Goal: Information Seeking & Learning: Learn about a topic

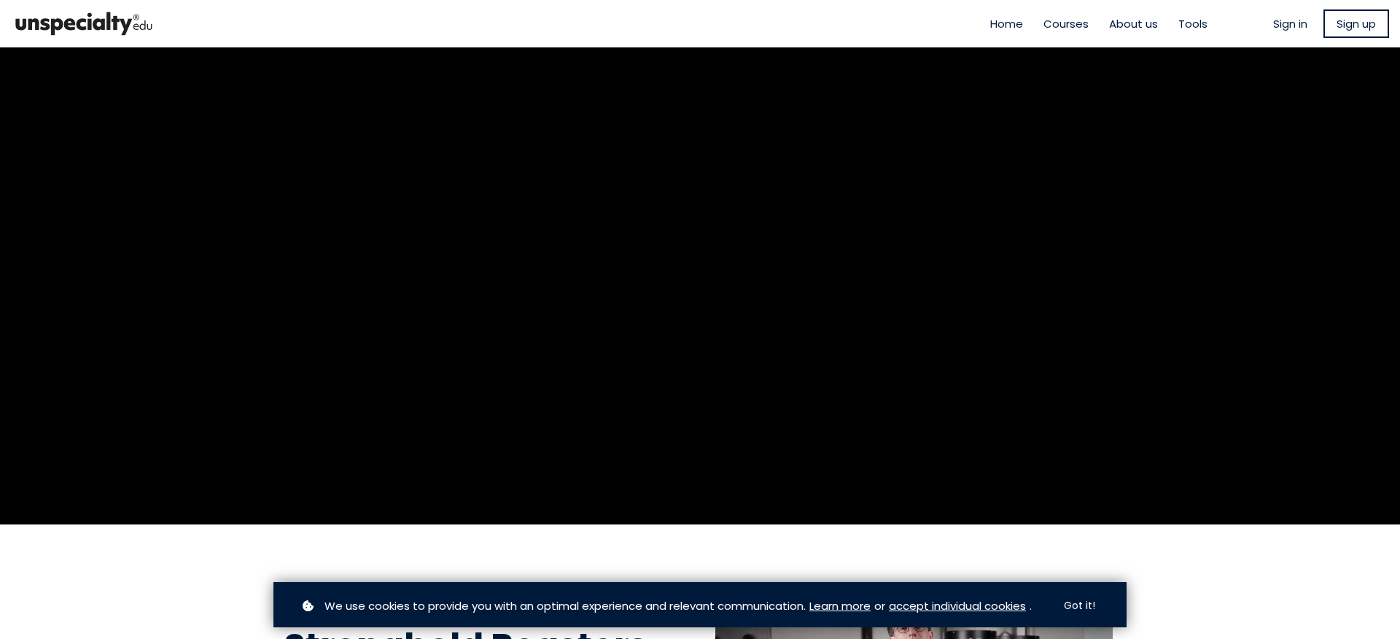
click at [1286, 19] on span "Sign in" at bounding box center [1290, 23] width 34 height 17
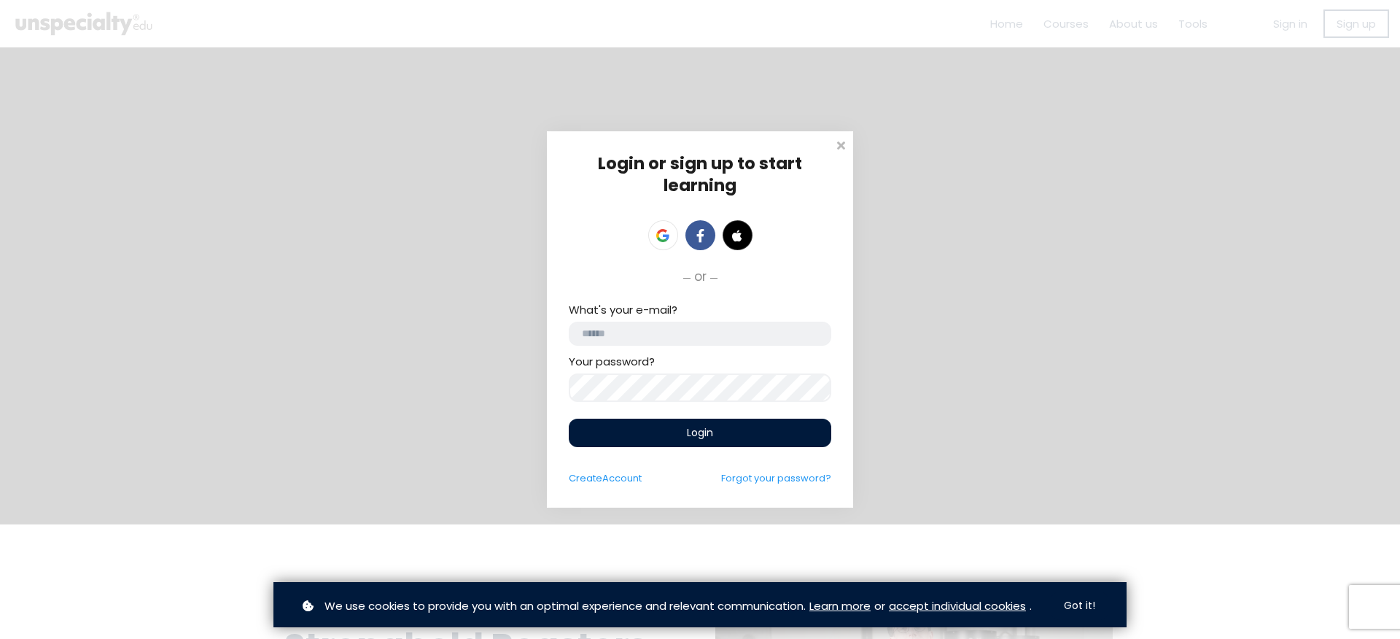
type input "**********"
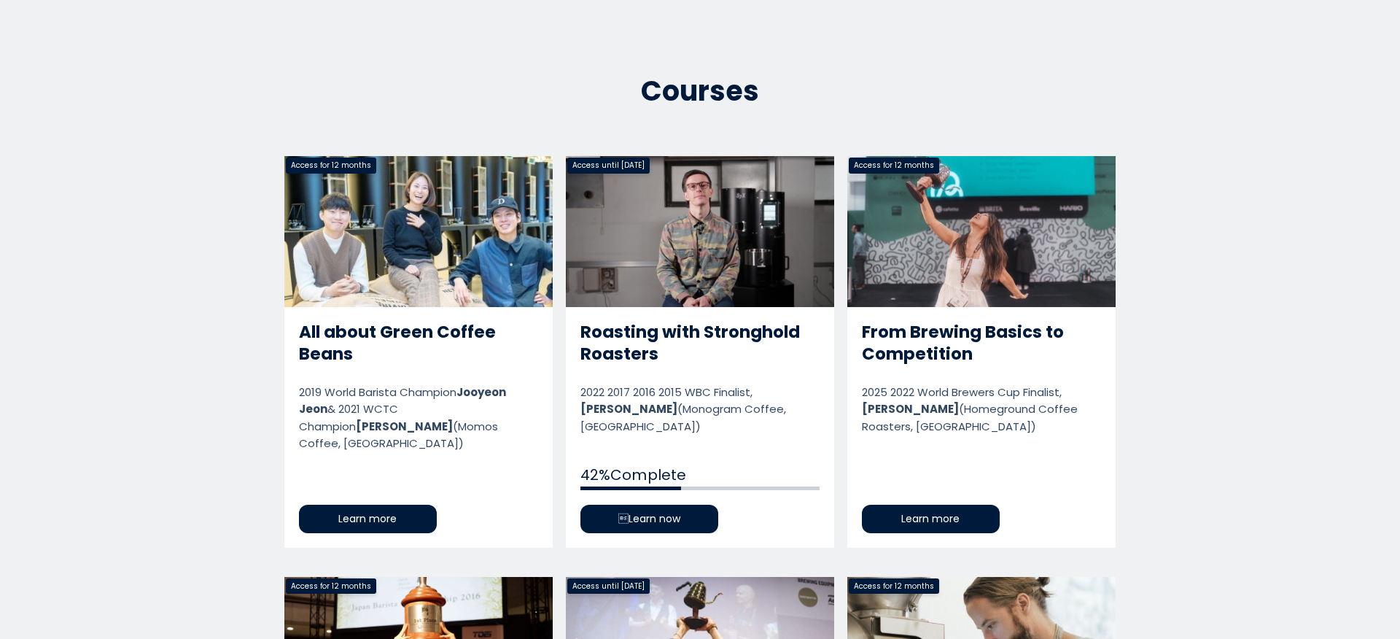
scroll to position [658, 0]
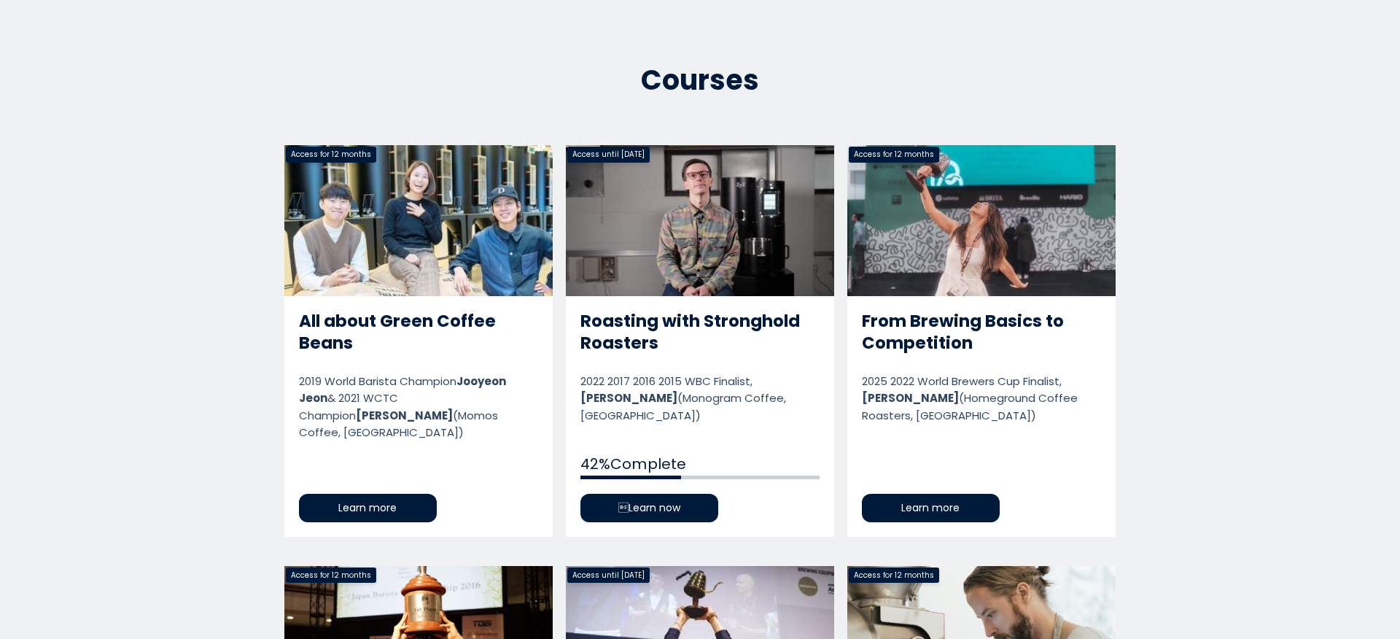
click at [688, 489] on link "Roasting with Stronghold Roasters" at bounding box center [700, 340] width 268 height 391
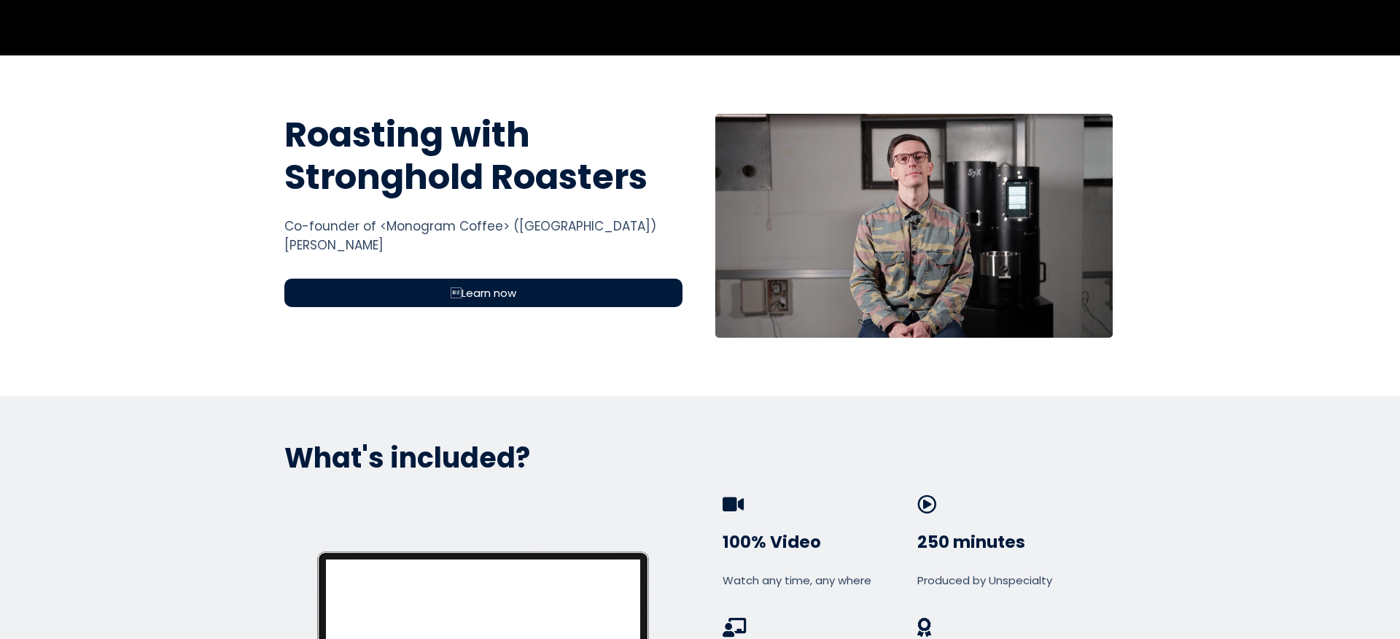
scroll to position [506, 0]
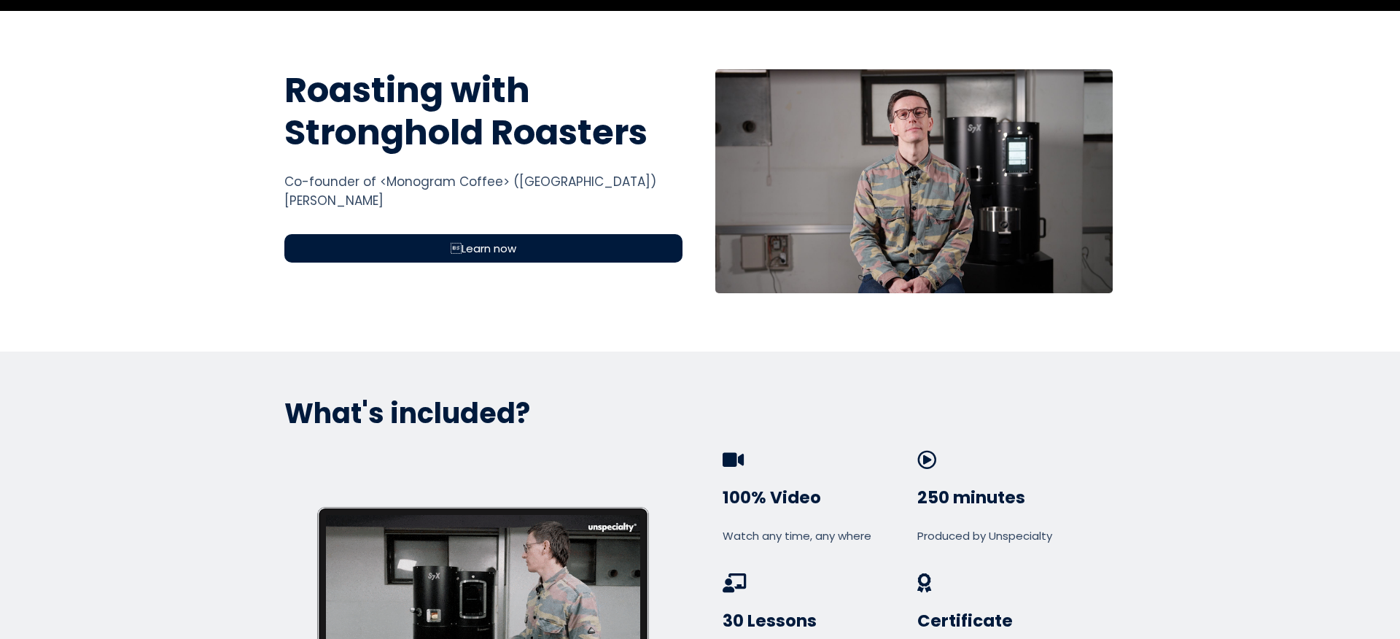
click at [635, 246] on div "Learn now" at bounding box center [483, 248] width 398 height 28
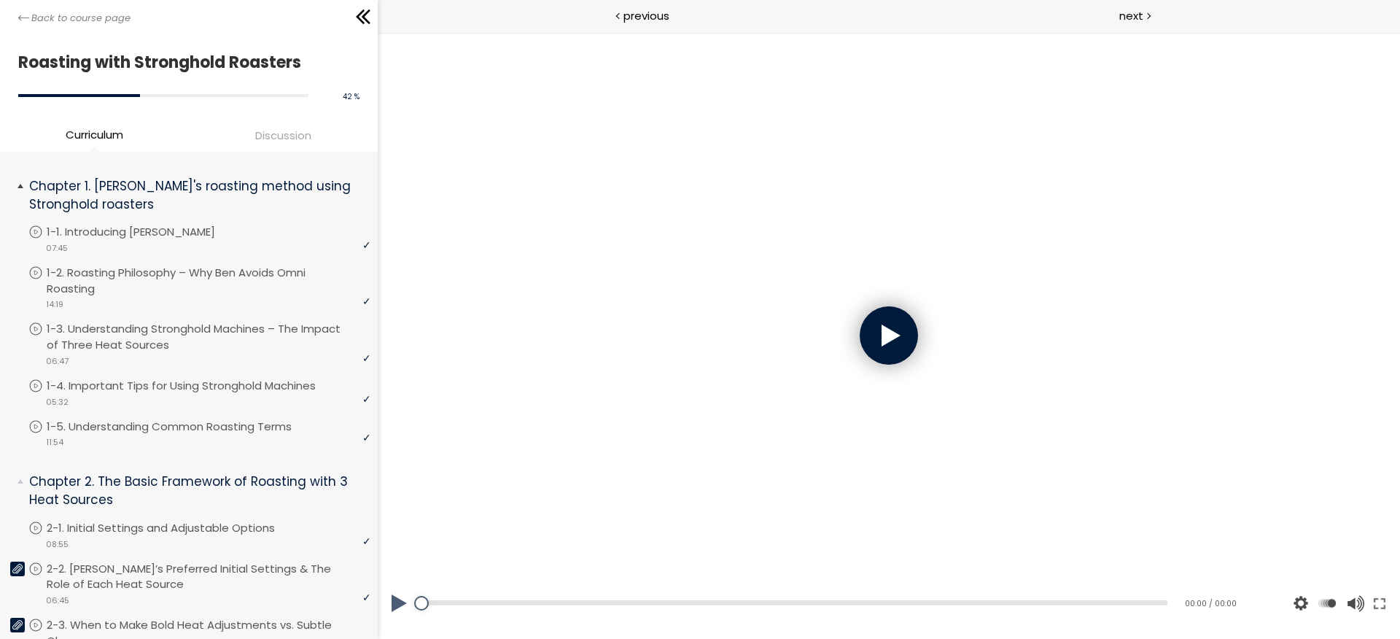
click at [23, 184] on span "Chapter 1. Ben's roasting method using Stronghold roasters" at bounding box center [194, 197] width 352 height 47
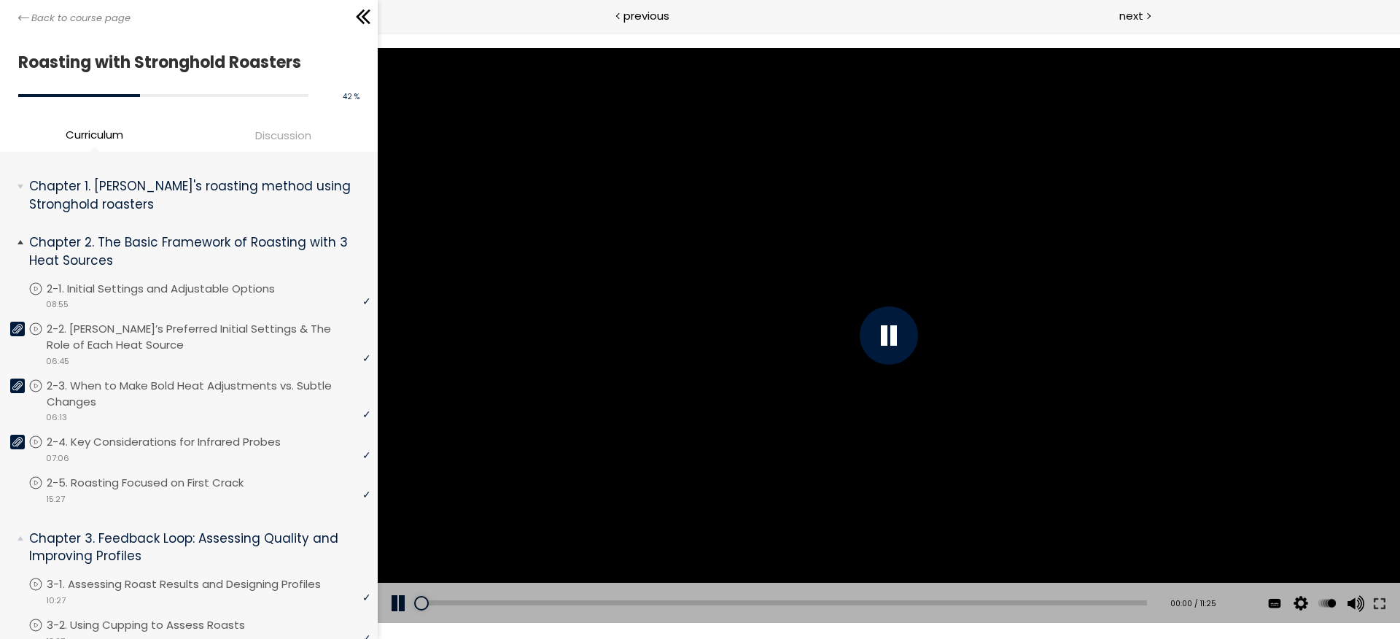
click at [20, 236] on span "Chapter 2. The Basic Framework of Roasting with 3 Heat Sources" at bounding box center [194, 253] width 352 height 47
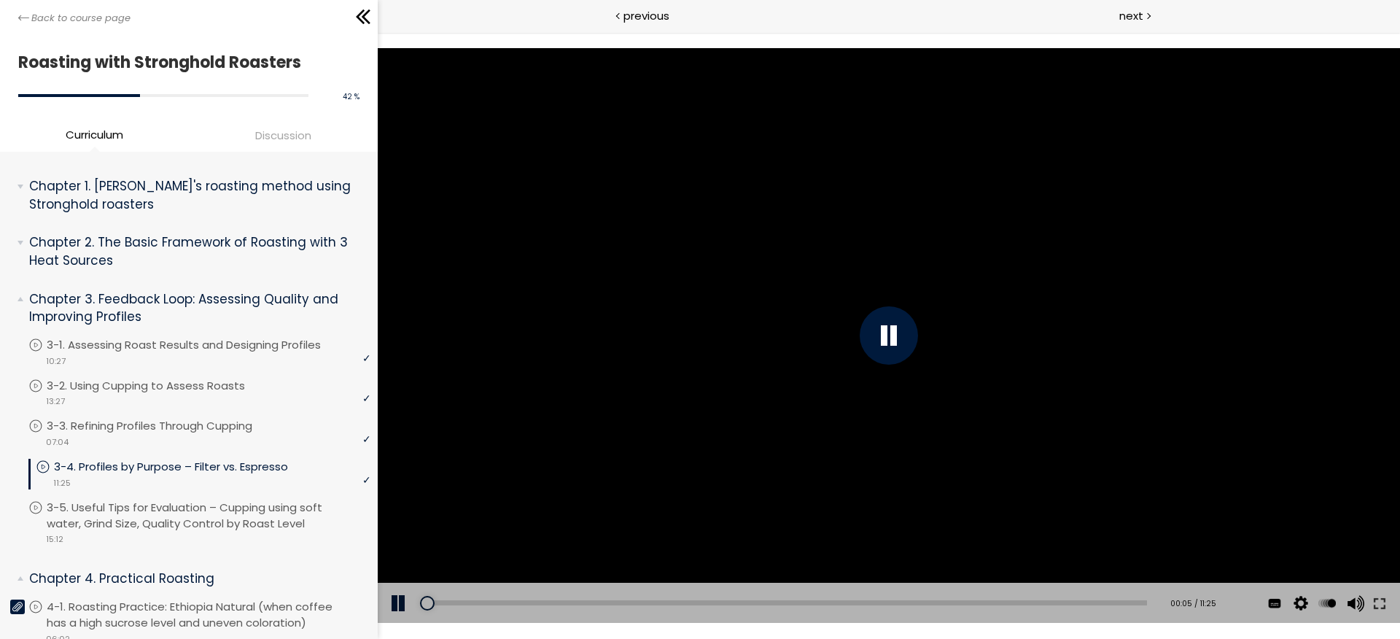
click at [911, 352] on div at bounding box center [889, 335] width 58 height 58
click at [1045, 263] on div at bounding box center [889, 335] width 1022 height 575
click at [1374, 605] on button at bounding box center [1379, 603] width 26 height 41
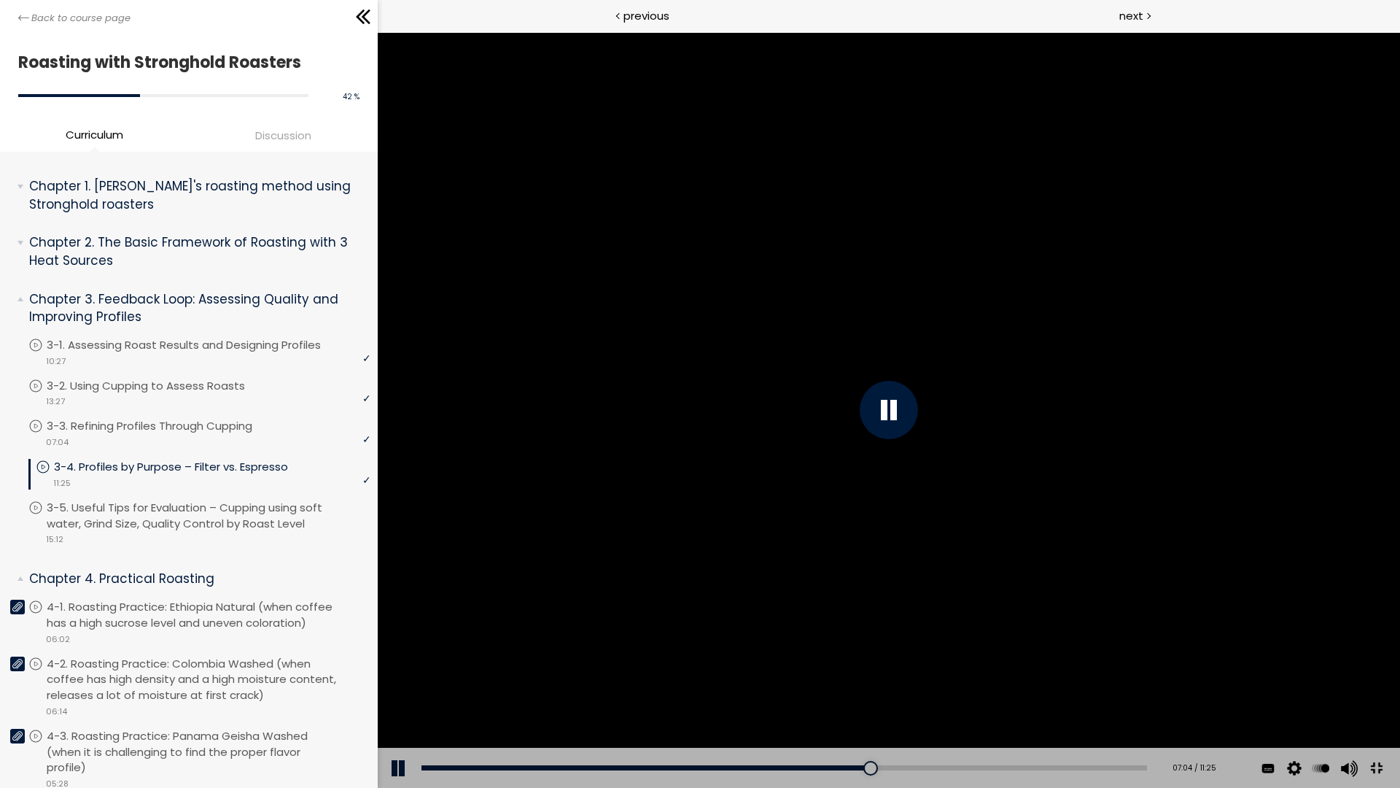
click at [861, 638] on div "Add chapter 00:06" at bounding box center [784, 767] width 726 height 41
click at [861, 638] on div "04:37" at bounding box center [784, 767] width 726 height 5
click at [860, 638] on div at bounding box center [889, 409] width 1022 height 755
